Goal: Information Seeking & Learning: Check status

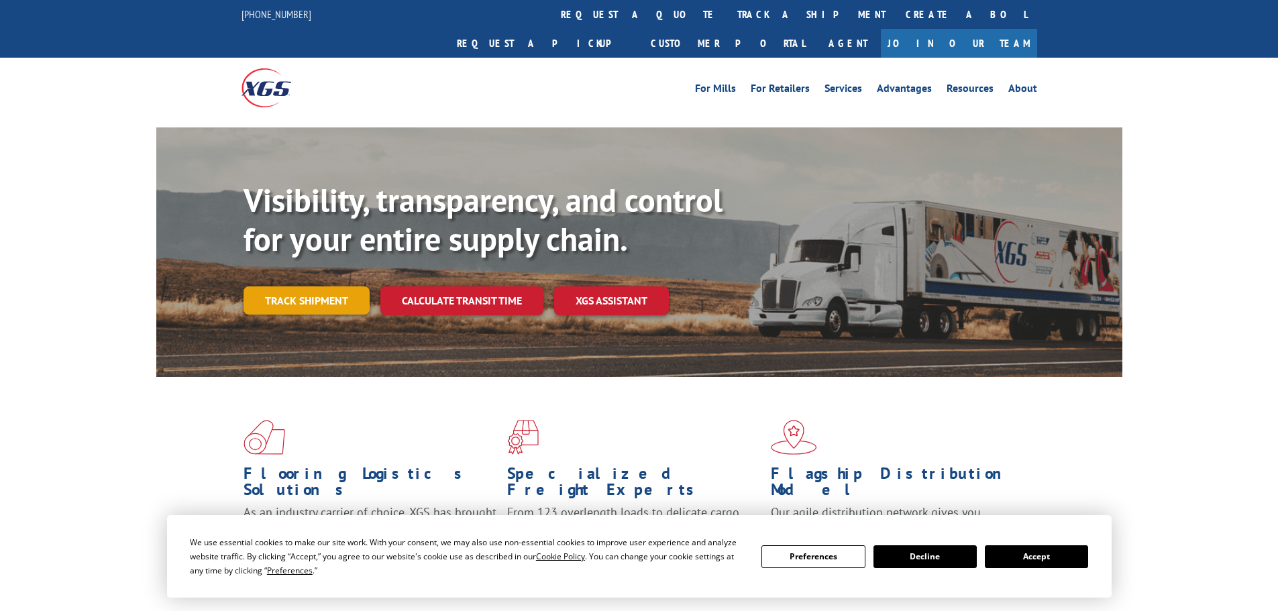
click at [329, 286] on link "Track shipment" at bounding box center [306, 300] width 126 height 28
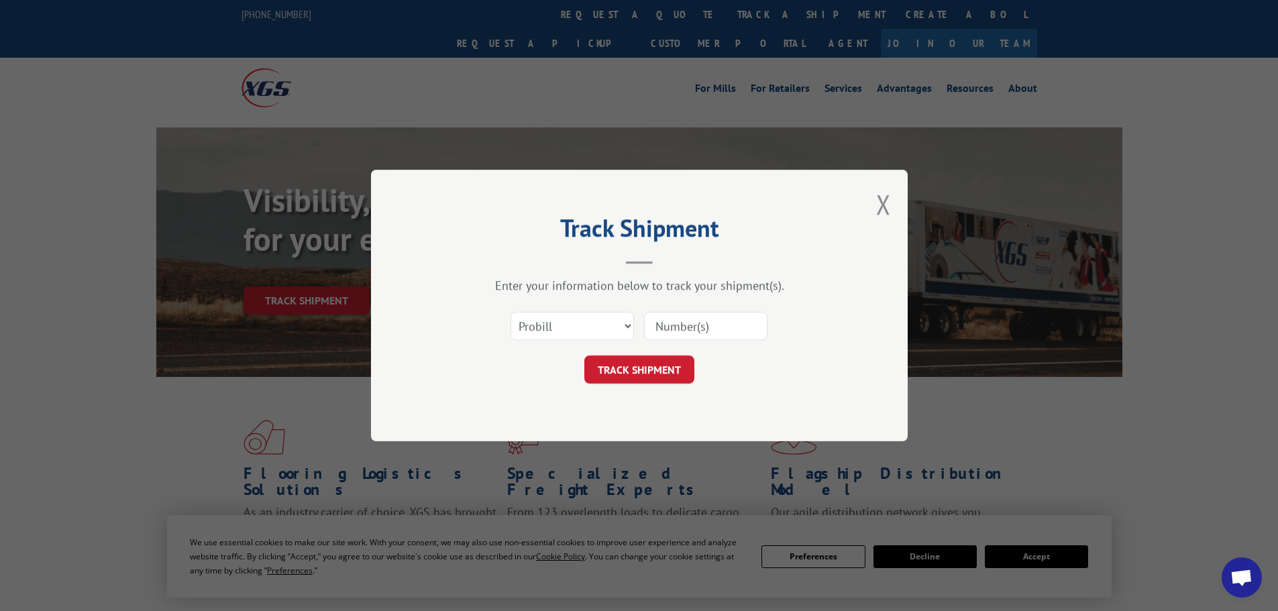
click at [637, 329] on div "Select category... Probill BOL PO" at bounding box center [639, 326] width 402 height 44
click at [618, 324] on select "Select category... Probill BOL PO" at bounding box center [571, 326] width 123 height 28
select select "bol"
click at [510, 312] on select "Select category... Probill BOL PO" at bounding box center [571, 326] width 123 height 28
click at [675, 329] on input at bounding box center [705, 326] width 123 height 28
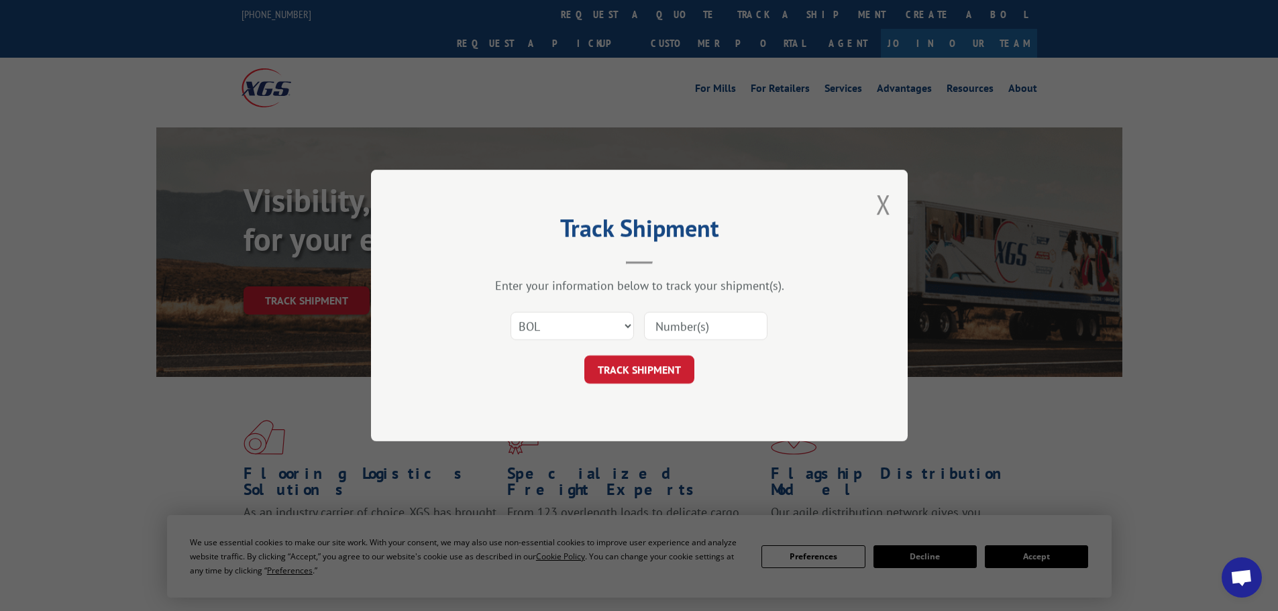
paste input "5995858"
type input "5995858"
click at [657, 379] on button "TRACK SHIPMENT" at bounding box center [639, 369] width 110 height 28
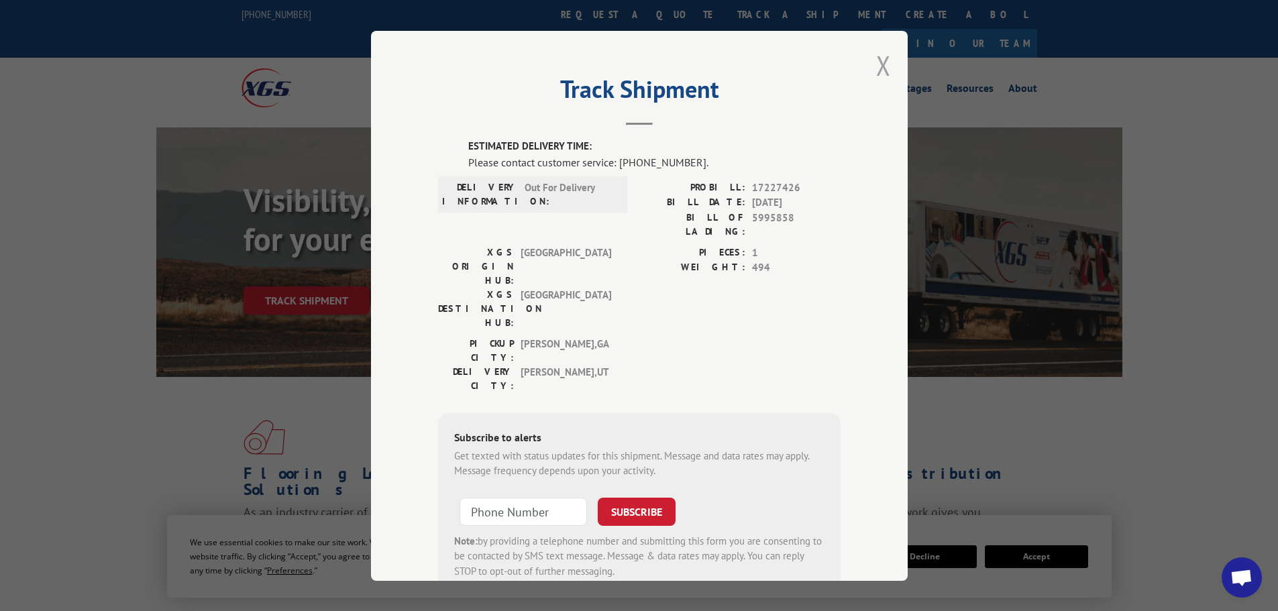
click at [876, 66] on button "Close modal" at bounding box center [883, 66] width 15 height 36
